Goal: Task Accomplishment & Management: Complete application form

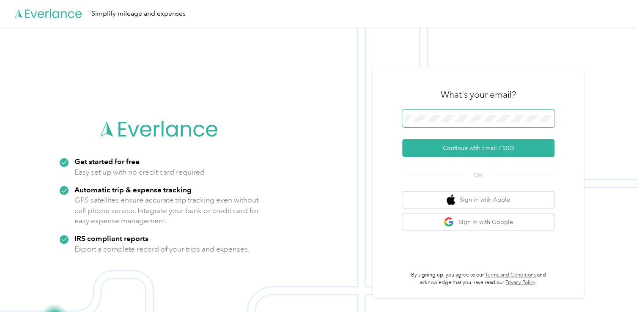
click at [470, 124] on span at bounding box center [478, 119] width 152 height 18
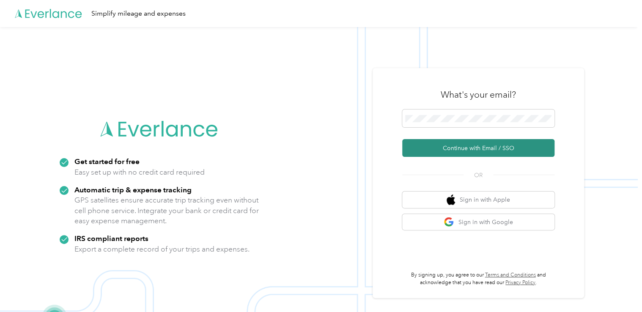
click at [474, 152] on button "Continue with Email / SSO" at bounding box center [478, 148] width 152 height 18
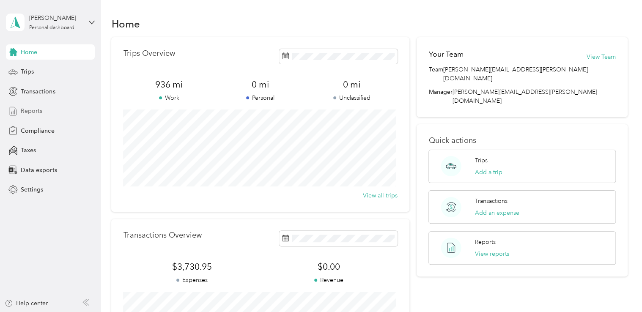
click at [35, 113] on span "Reports" at bounding box center [32, 111] width 22 height 9
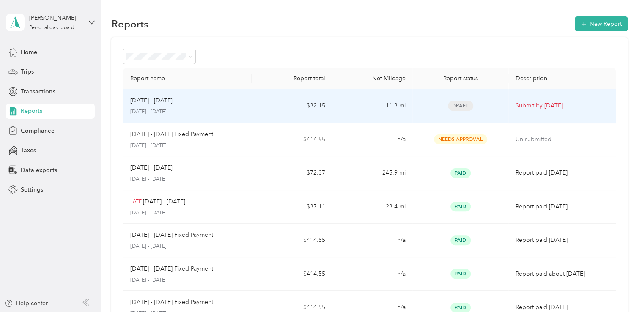
click at [245, 104] on td "[DATE] - [DATE] [DATE] - [DATE]" at bounding box center [187, 106] width 129 height 34
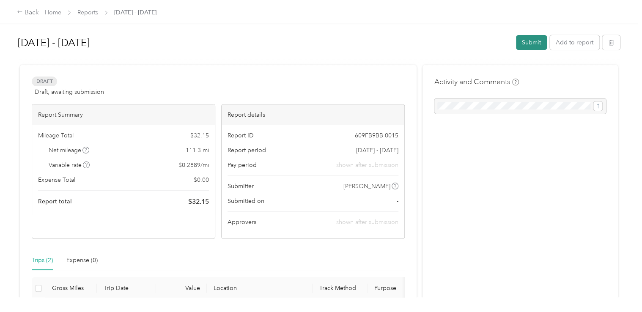
click at [524, 45] on button "Submit" at bounding box center [531, 42] width 31 height 15
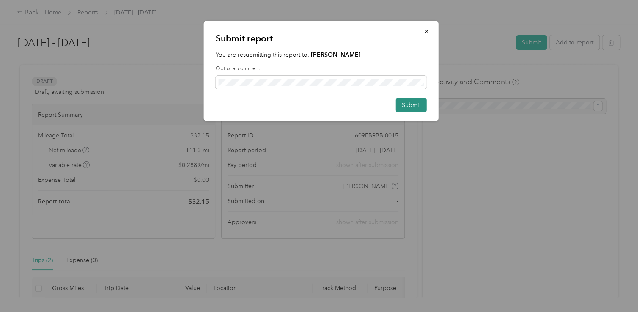
click at [414, 107] on button "Submit" at bounding box center [411, 105] width 31 height 15
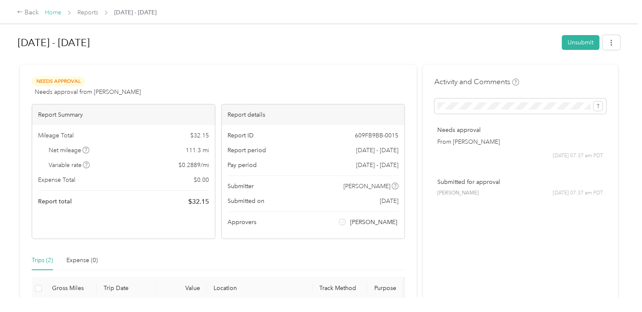
click at [45, 13] on link "Home" at bounding box center [53, 12] width 16 height 7
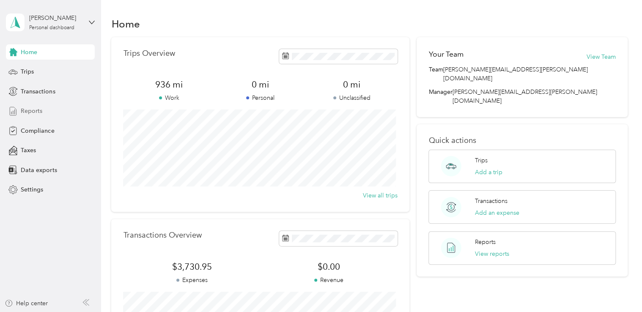
click at [29, 110] on span "Reports" at bounding box center [32, 111] width 22 height 9
